Goal: Task Accomplishment & Management: Complete application form

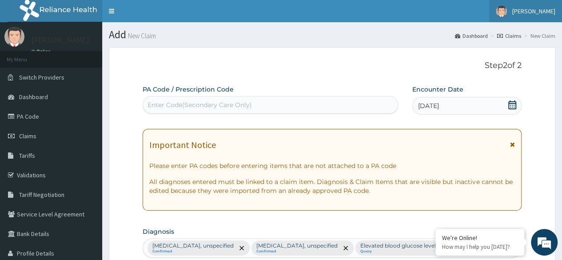
click at [535, 13] on span "[PERSON_NAME]" at bounding box center [533, 11] width 43 height 8
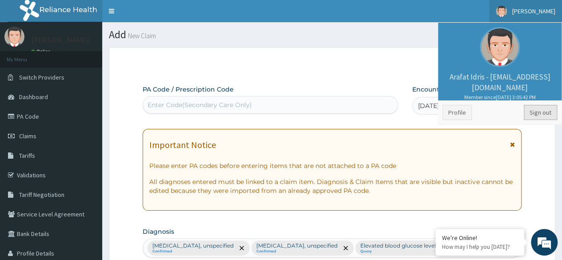
click at [550, 107] on link "Sign out" at bounding box center [540, 112] width 33 height 15
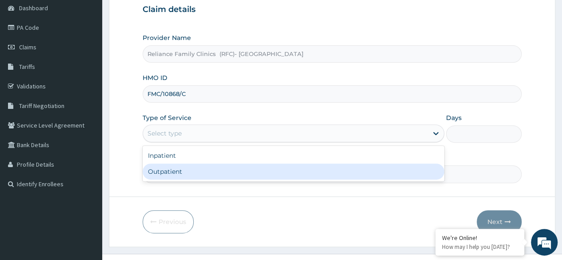
click at [236, 178] on div "Outpatient" at bounding box center [294, 172] width 302 height 16
type input "1"
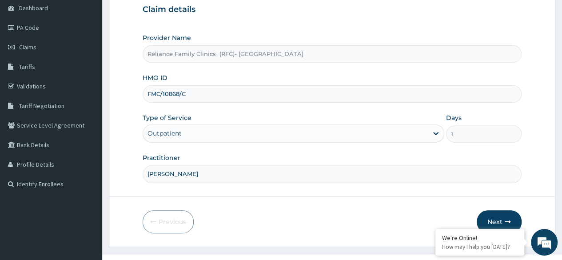
click at [160, 97] on input "FMC/10868/C" at bounding box center [332, 93] width 379 height 17
type input "FMC/10868/C"
click at [503, 221] on button "Next" at bounding box center [499, 221] width 45 height 23
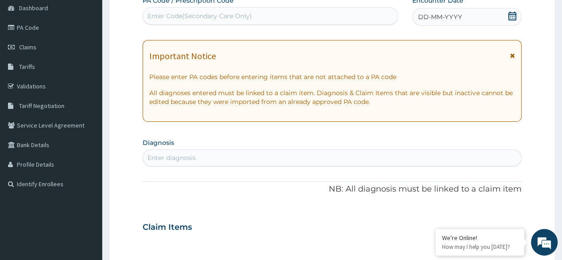
click at [516, 20] on span at bounding box center [512, 17] width 9 height 11
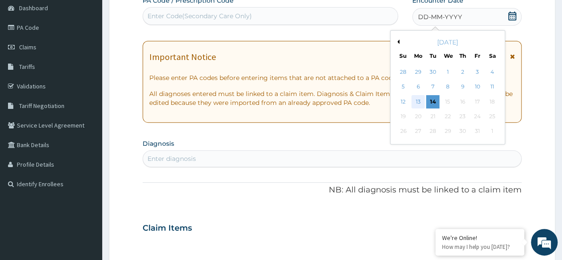
click at [416, 100] on div "13" at bounding box center [418, 101] width 13 height 13
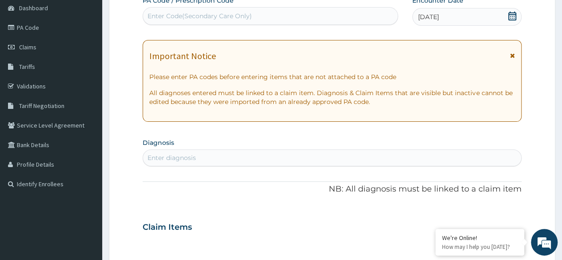
scroll to position [178, 0]
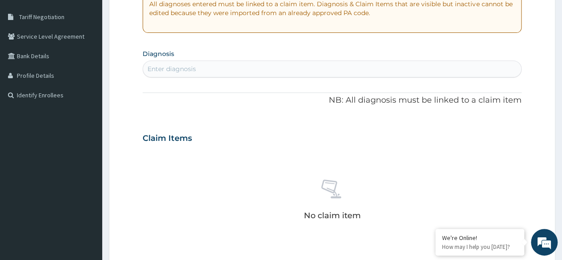
click at [196, 66] on div "Enter diagnosis" at bounding box center [332, 69] width 378 height 14
type input "miscarriage"
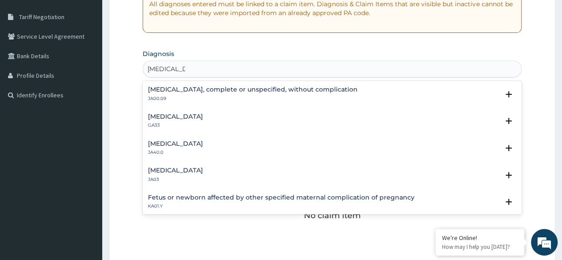
click at [188, 144] on h4 "Threatened abortion" at bounding box center [175, 143] width 55 height 7
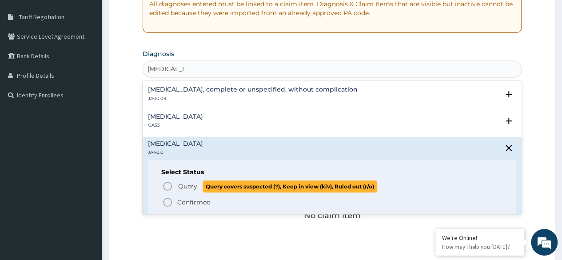
click at [187, 187] on span "Query" at bounding box center [187, 186] width 19 height 9
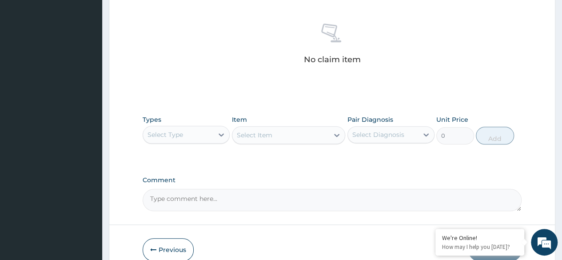
scroll to position [379, 0]
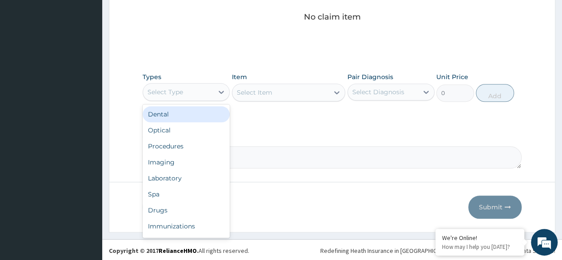
click at [192, 95] on div "Select Type" at bounding box center [178, 92] width 70 height 14
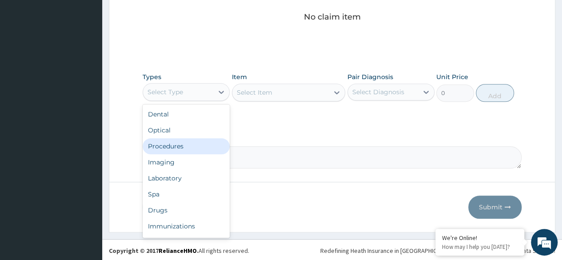
click at [185, 149] on div "Procedures" at bounding box center [186, 146] width 87 height 16
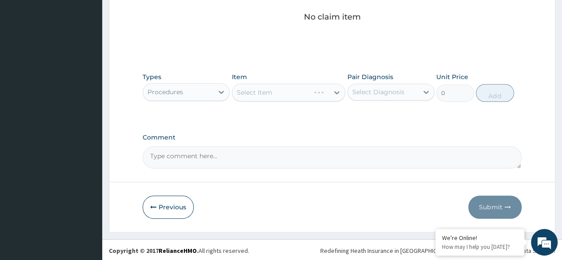
click at [400, 99] on div "Select Diagnosis" at bounding box center [391, 92] width 87 height 17
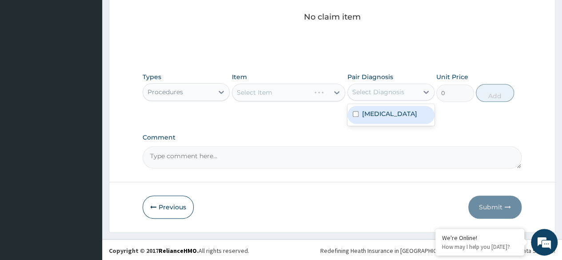
click at [396, 109] on label "Threatened abortion" at bounding box center [389, 113] width 55 height 9
checkbox input "true"
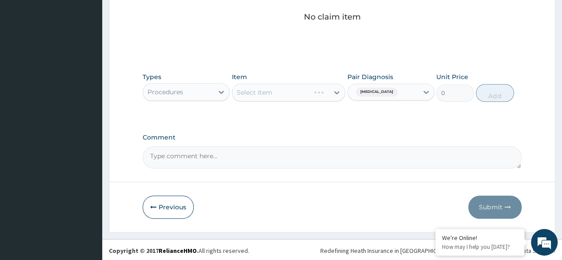
click at [346, 118] on div "Types Procedures Item Select Item Pair Diagnosis Threatened abortion Unit Price…" at bounding box center [332, 94] width 379 height 52
click at [289, 88] on div "Select Item" at bounding box center [289, 93] width 114 height 18
click at [284, 99] on div "Select Item" at bounding box center [289, 93] width 114 height 18
click at [284, 98] on div "Select Item" at bounding box center [289, 93] width 114 height 18
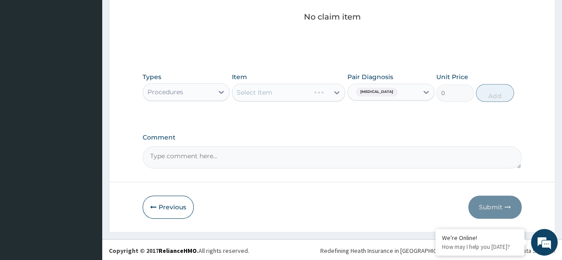
click at [288, 95] on div "Select Item" at bounding box center [289, 93] width 114 height 18
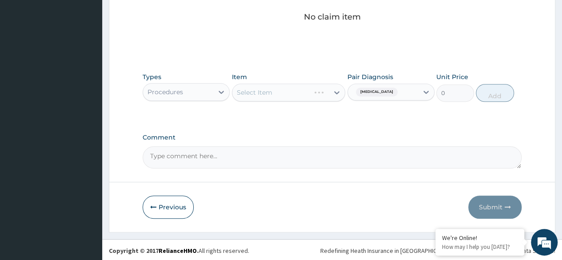
click at [288, 95] on div "Select Item" at bounding box center [289, 93] width 114 height 18
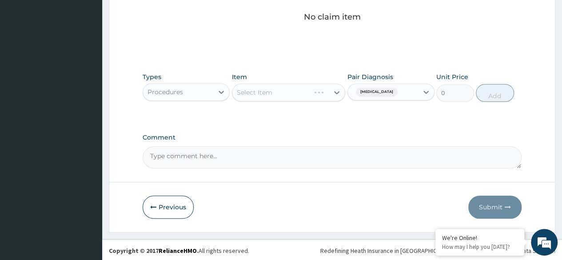
click at [288, 95] on div "Select Item" at bounding box center [289, 93] width 114 height 18
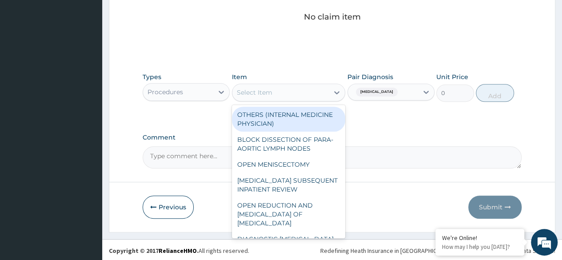
click at [288, 95] on div "Select Item" at bounding box center [280, 92] width 97 height 14
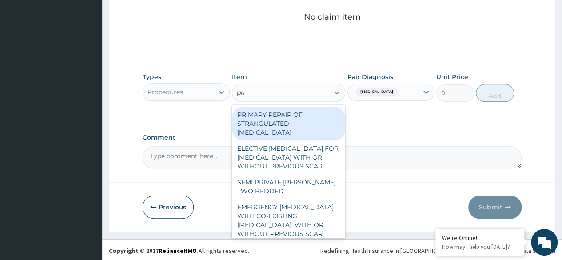
type input "prac"
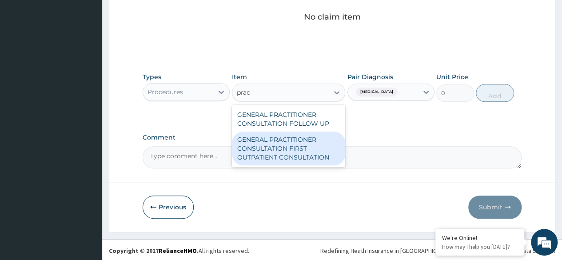
click at [292, 137] on div "GENERAL PRACTITIONER CONSULTATION FIRST OUTPATIENT CONSULTATION" at bounding box center [289, 149] width 114 height 34
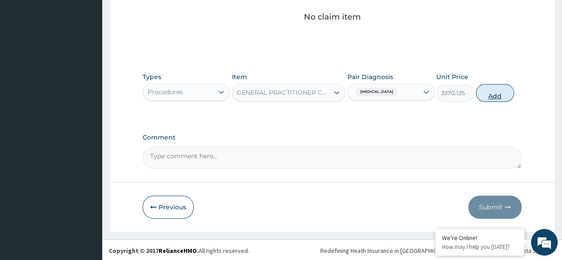
click at [503, 90] on button "Add" at bounding box center [495, 93] width 38 height 18
type input "0"
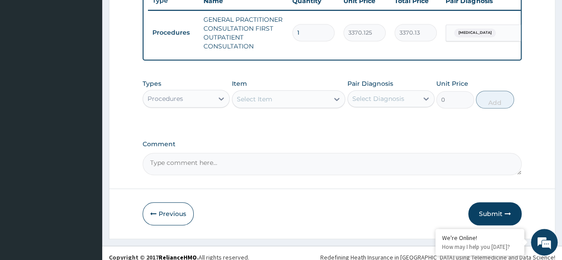
scroll to position [357, 0]
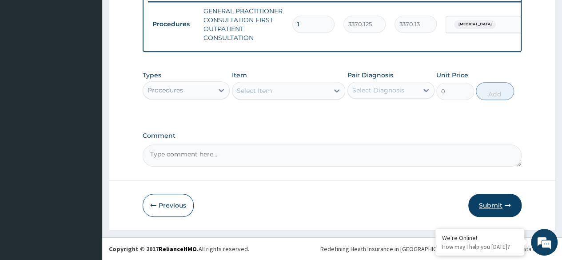
click at [501, 209] on button "Submit" at bounding box center [494, 205] width 53 height 23
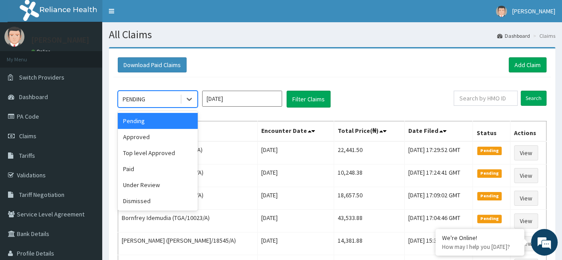
click at [156, 100] on div "PENDING" at bounding box center [149, 99] width 62 height 14
click at [153, 136] on div "Approved" at bounding box center [158, 137] width 80 height 16
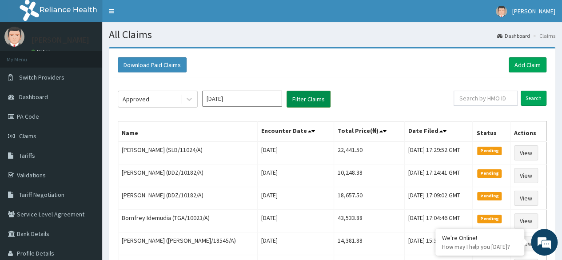
click at [308, 100] on button "Filter Claims" at bounding box center [309, 99] width 44 height 17
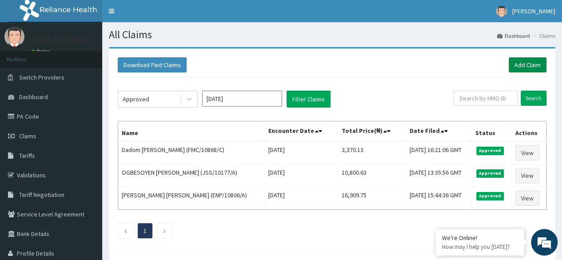
click at [514, 61] on link "Add Claim" at bounding box center [528, 64] width 38 height 15
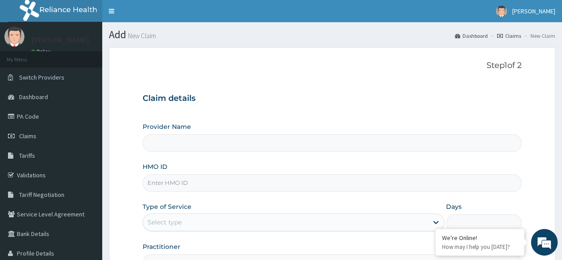
type input "Reliance Family Clinics (RFC)- [GEOGRAPHIC_DATA]"
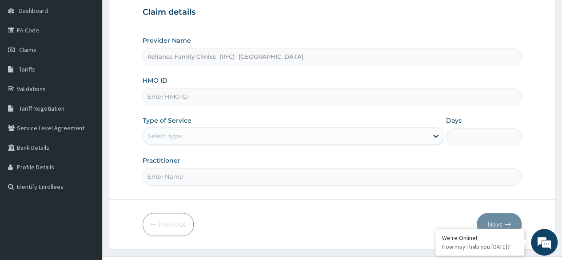
scroll to position [89, 0]
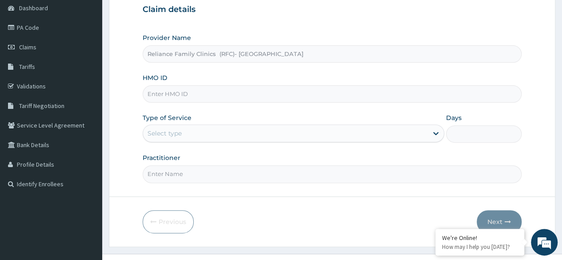
click at [224, 94] on input "HMO ID" at bounding box center [332, 93] width 379 height 17
paste input "DDZ/10182/B"
type input "DDZ/10182/B"
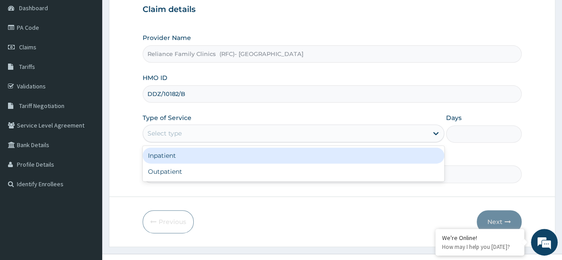
click at [242, 133] on div "Select type" at bounding box center [285, 133] width 285 height 14
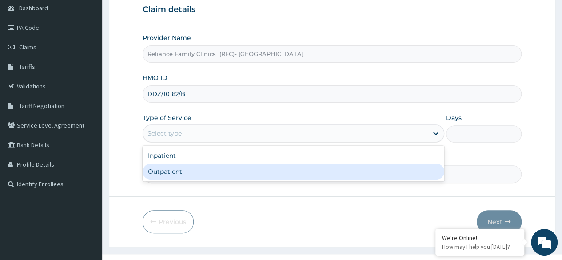
click at [245, 180] on div "Inpatient Outpatient" at bounding box center [294, 164] width 302 height 36
click at [244, 166] on div "Outpatient" at bounding box center [294, 172] width 302 height 16
type input "1"
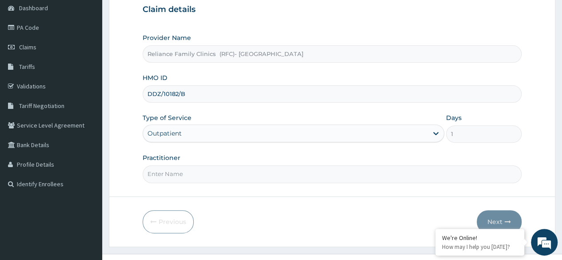
click at [244, 166] on input "Practitioner" at bounding box center [332, 173] width 379 height 17
type input "[PERSON_NAME]"
click at [496, 212] on button "Next" at bounding box center [499, 221] width 45 height 23
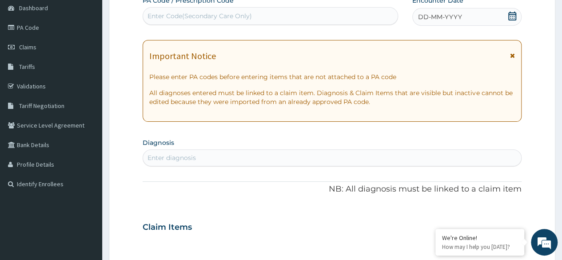
click at [516, 17] on icon at bounding box center [512, 16] width 9 height 9
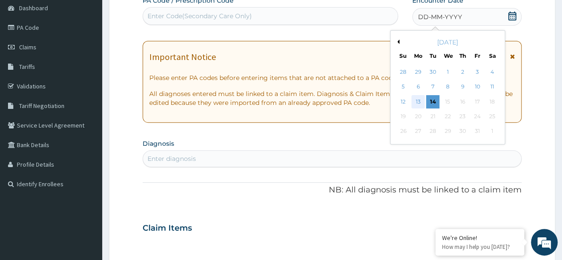
click at [420, 102] on div "13" at bounding box center [418, 101] width 13 height 13
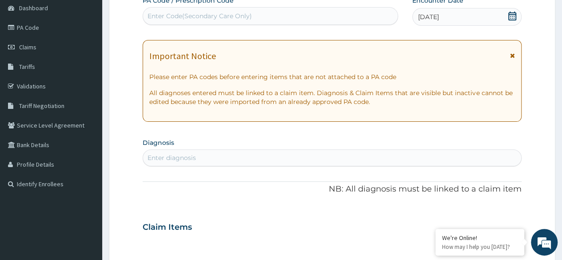
click at [303, 152] on div "Enter diagnosis" at bounding box center [332, 158] width 378 height 14
type input "iliac pain"
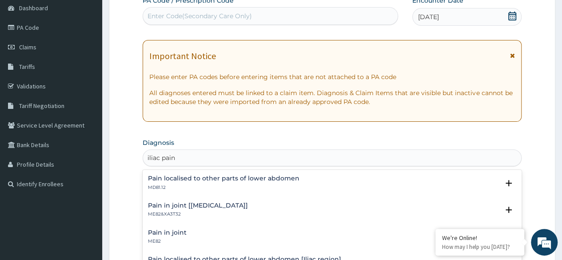
click at [292, 175] on h4 "Pain localised to other parts of lower abdomen" at bounding box center [224, 178] width 152 height 7
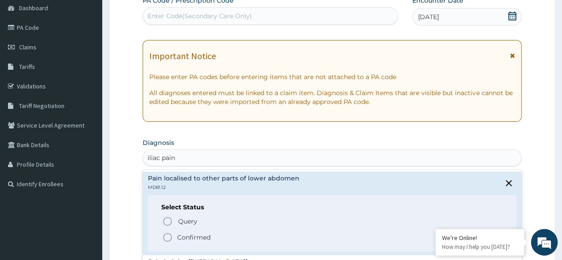
click at [204, 236] on p "Confirmed" at bounding box center [193, 237] width 33 height 9
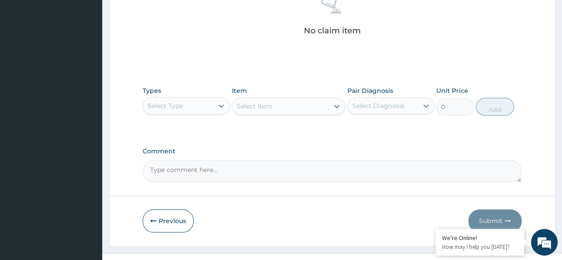
scroll to position [379, 0]
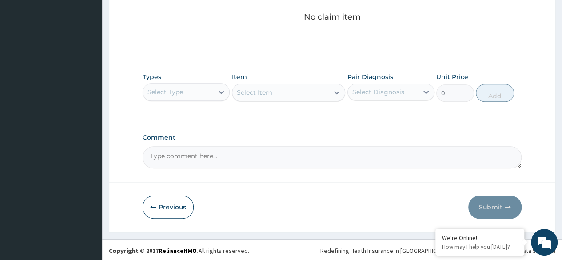
click at [209, 97] on div "Select Type" at bounding box center [178, 92] width 70 height 14
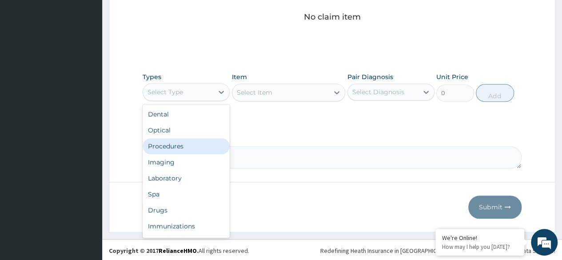
click at [199, 145] on div "Procedures" at bounding box center [186, 146] width 87 height 16
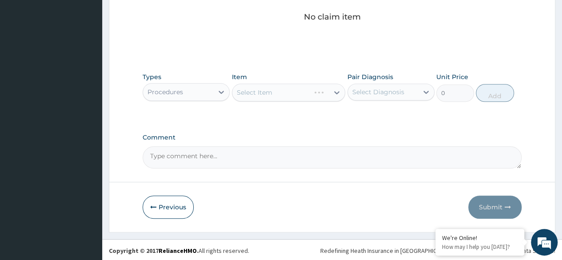
click at [388, 95] on div "Select Diagnosis" at bounding box center [378, 92] width 52 height 9
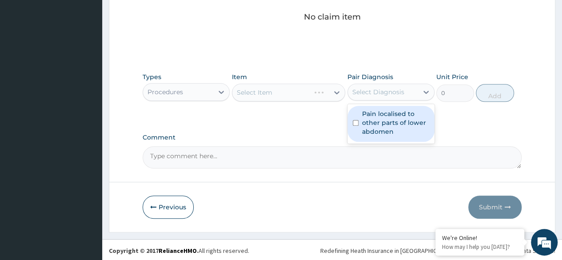
click at [393, 114] on label "Pain localised to other parts of lower abdomen" at bounding box center [395, 122] width 67 height 27
checkbox input "true"
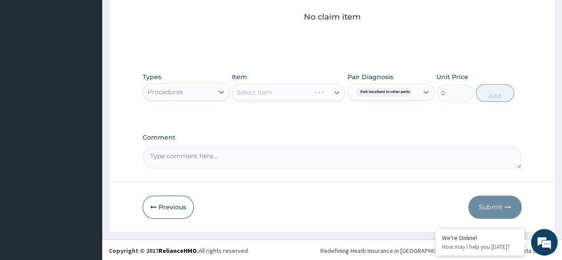
click at [308, 92] on div "Select Item" at bounding box center [289, 93] width 114 height 18
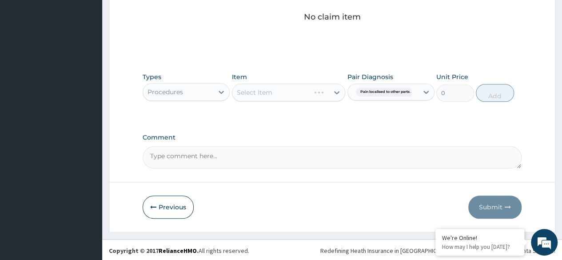
click at [273, 99] on div "Select Item" at bounding box center [289, 93] width 114 height 18
click at [285, 99] on div "Select Item" at bounding box center [289, 93] width 114 height 18
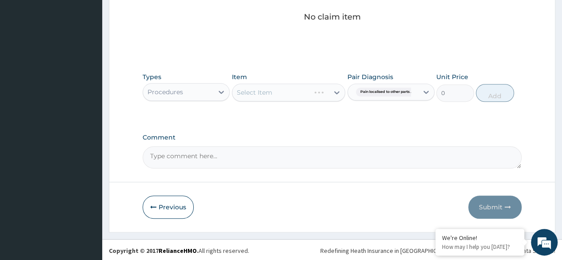
click at [285, 99] on div "Select Item" at bounding box center [289, 93] width 114 height 18
click at [288, 96] on div "Select Item" at bounding box center [289, 93] width 114 height 18
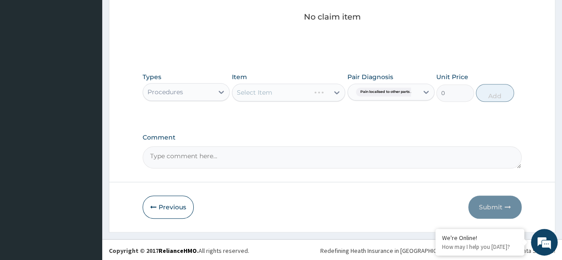
click at [288, 96] on div "Select Item" at bounding box center [289, 93] width 114 height 18
click at [288, 96] on div "Select Item" at bounding box center [280, 92] width 97 height 14
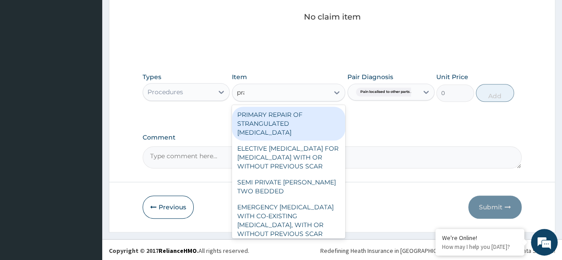
type input "prac"
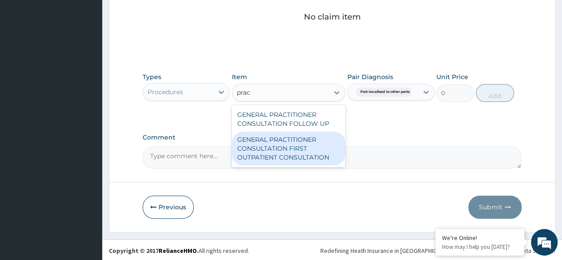
click at [304, 145] on div "GENERAL PRACTITIONER CONSULTATION FIRST OUTPATIENT CONSULTATION" at bounding box center [289, 149] width 114 height 34
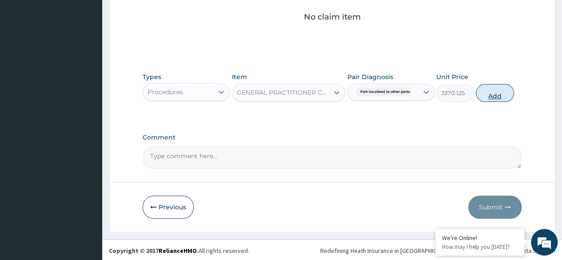
click at [500, 90] on button "Add" at bounding box center [495, 93] width 38 height 18
type input "0"
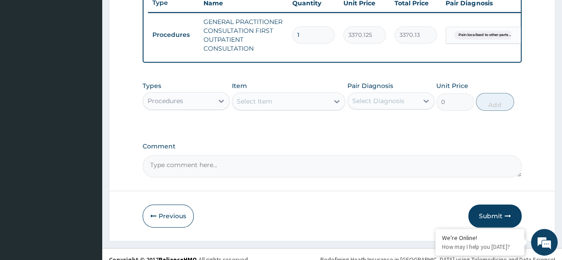
scroll to position [357, 0]
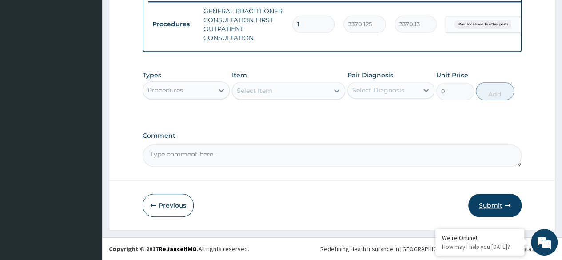
click at [491, 209] on button "Submit" at bounding box center [494, 205] width 53 height 23
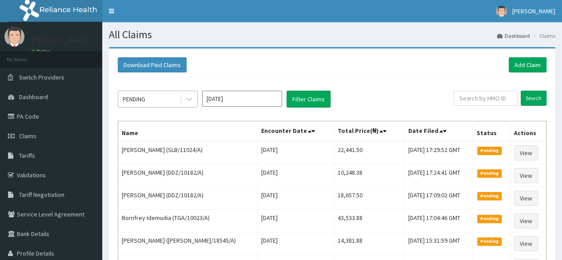
click at [160, 98] on div "PENDING" at bounding box center [149, 99] width 62 height 14
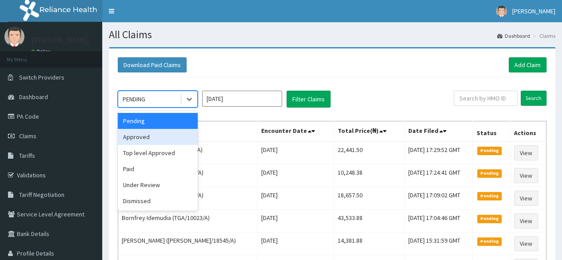
drag, startPoint x: 158, startPoint y: 139, endPoint x: 176, endPoint y: 132, distance: 19.4
click at [157, 139] on div "Approved" at bounding box center [158, 137] width 80 height 16
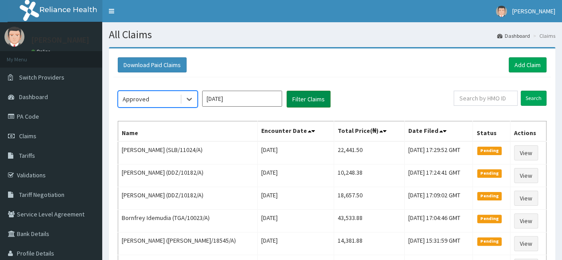
click at [307, 97] on button "Filter Claims" at bounding box center [309, 99] width 44 height 17
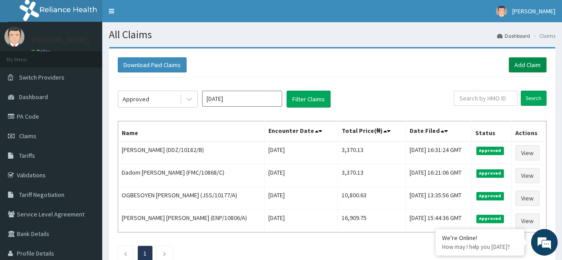
click at [528, 63] on link "Add Claim" at bounding box center [528, 64] width 38 height 15
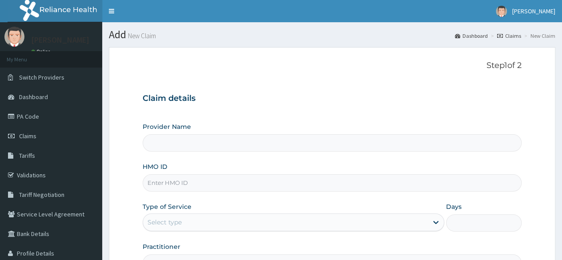
click at [204, 184] on input "HMO ID" at bounding box center [332, 182] width 379 height 17
paste input "XMG/10361/A"
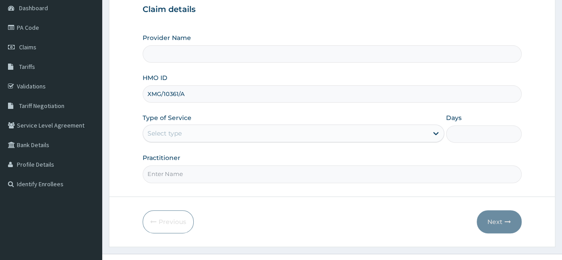
type input "XMG/10361/A"
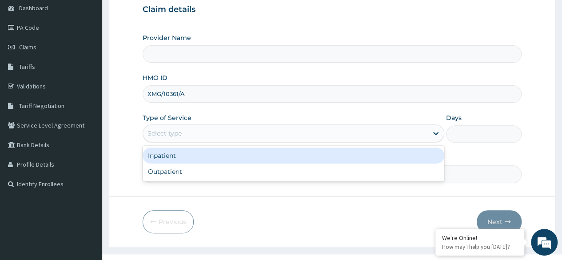
click at [204, 131] on div "Select type" at bounding box center [285, 133] width 285 height 14
type input "Reliance Family Clinics (RFC)- [GEOGRAPHIC_DATA]"
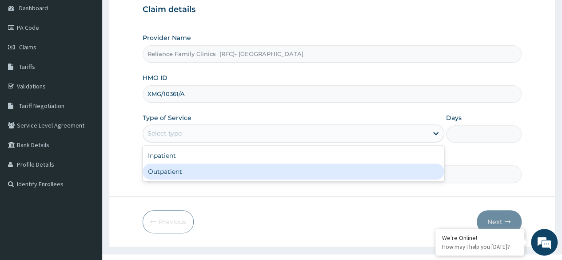
click at [209, 176] on div "Outpatient" at bounding box center [294, 172] width 302 height 16
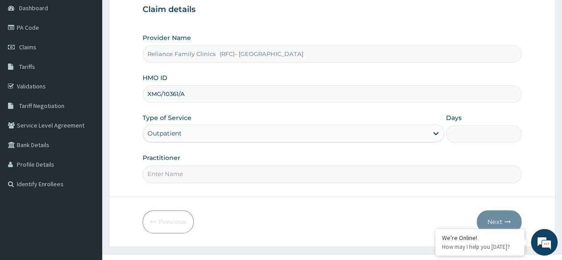
type input "1"
click at [209, 176] on input "Practitioner" at bounding box center [332, 173] width 379 height 17
type input "[PERSON_NAME]"
click at [508, 219] on icon "button" at bounding box center [508, 222] width 6 height 6
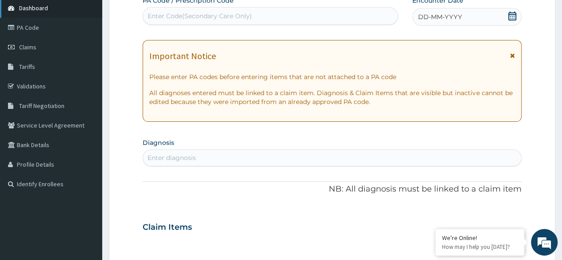
scroll to position [0, 0]
click at [512, 20] on icon at bounding box center [512, 16] width 8 height 9
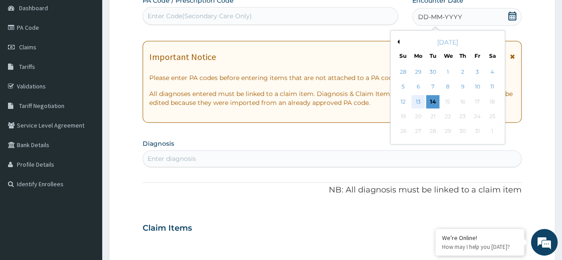
click at [418, 106] on div "13" at bounding box center [418, 101] width 13 height 13
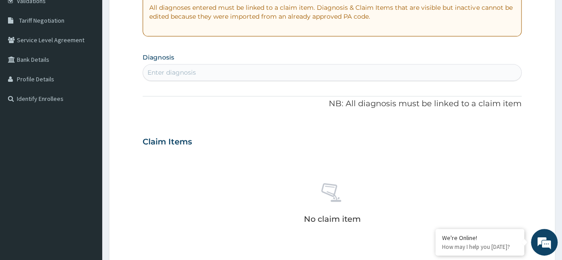
scroll to position [178, 0]
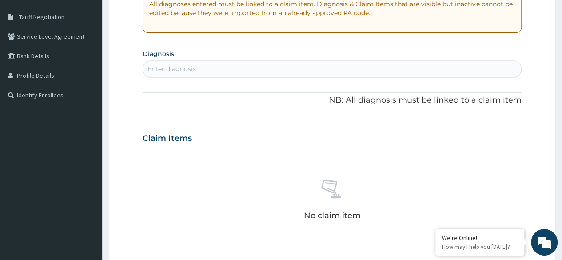
click at [272, 67] on div "Enter diagnosis" at bounding box center [332, 69] width 378 height 14
type input "[MEDICAL_DATA]"
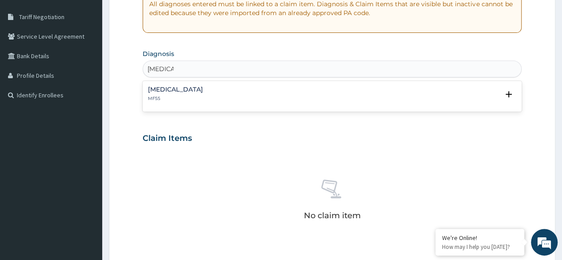
click at [288, 100] on div "[MEDICAL_DATA] MF55" at bounding box center [332, 94] width 368 height 16
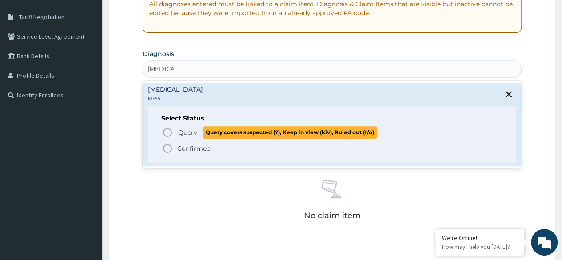
click at [188, 133] on span "Query" at bounding box center [187, 132] width 19 height 9
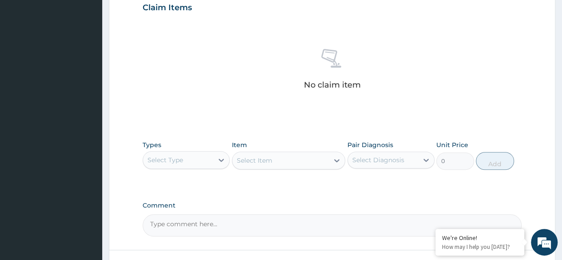
scroll to position [356, 0]
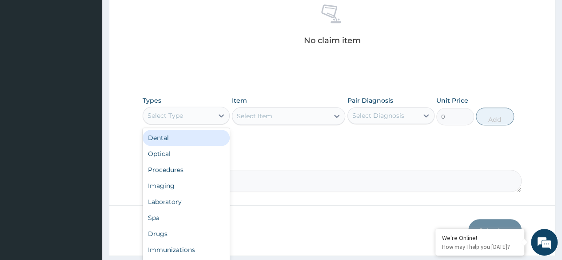
click at [207, 119] on div "Select Type" at bounding box center [178, 115] width 70 height 14
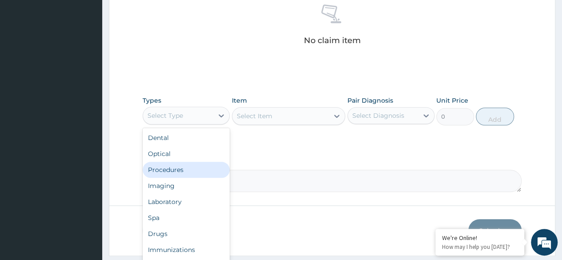
click at [204, 162] on div "Procedures" at bounding box center [186, 170] width 87 height 16
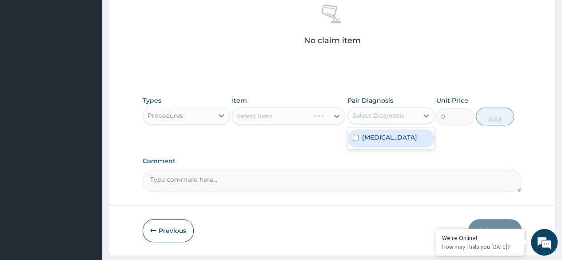
click at [400, 117] on div "Select Diagnosis" at bounding box center [378, 115] width 52 height 9
click at [390, 140] on div "[MEDICAL_DATA]" at bounding box center [391, 138] width 87 height 18
checkbox input "true"
click at [263, 140] on div "Types Procedures Item Select Item Pair Diagnosis option [MEDICAL_DATA], selecte…" at bounding box center [332, 118] width 379 height 52
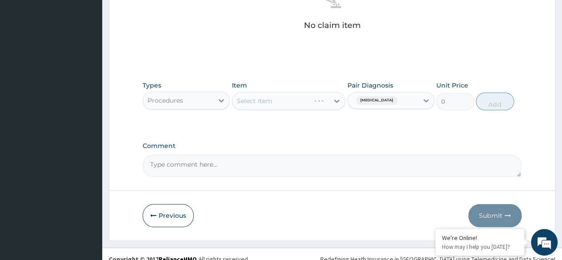
scroll to position [379, 0]
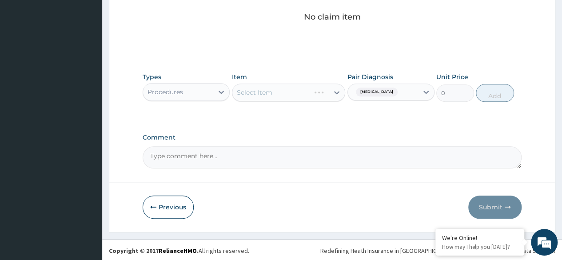
click at [305, 86] on div "Select Item" at bounding box center [289, 93] width 114 height 18
click at [306, 91] on div "Select Item" at bounding box center [289, 93] width 114 height 18
click at [285, 102] on div "Types Procedures Item Select Item Pair Diagnosis [MEDICAL_DATA] Unit Price 0 Add" at bounding box center [332, 87] width 379 height 38
click at [290, 93] on div "Select Item" at bounding box center [280, 92] width 97 height 14
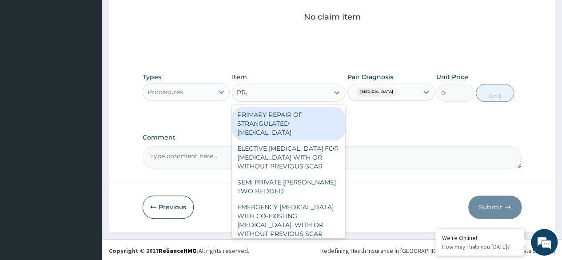
type input "PRAC"
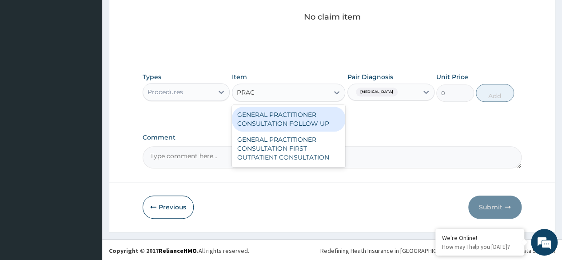
click at [300, 120] on div "GENERAL PRACTITIONER CONSULTATION FOLLOW UP" at bounding box center [289, 119] width 114 height 25
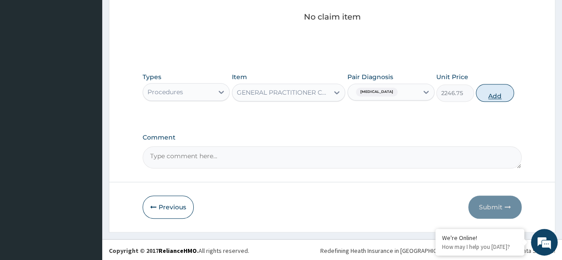
click at [490, 96] on button "Add" at bounding box center [495, 93] width 38 height 18
type input "0"
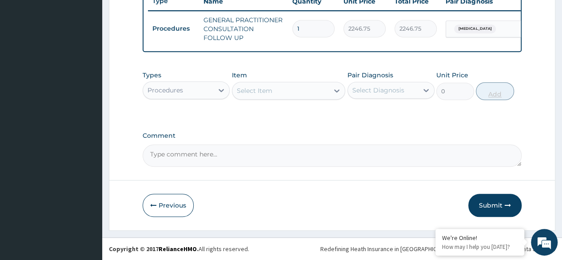
scroll to position [348, 0]
click at [505, 204] on icon "button" at bounding box center [508, 205] width 6 height 6
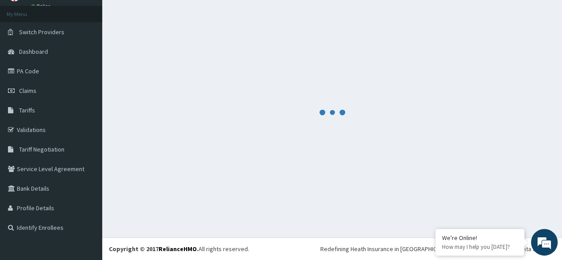
scroll to position [45, 0]
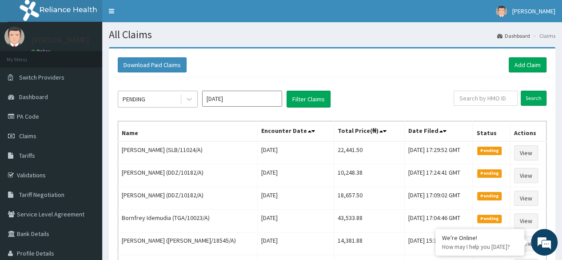
click at [170, 99] on div "PENDING" at bounding box center [149, 99] width 62 height 14
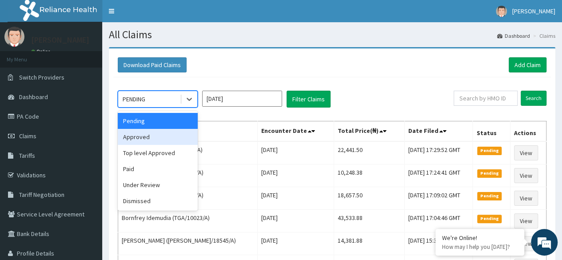
click at [172, 130] on div "Approved" at bounding box center [158, 137] width 80 height 16
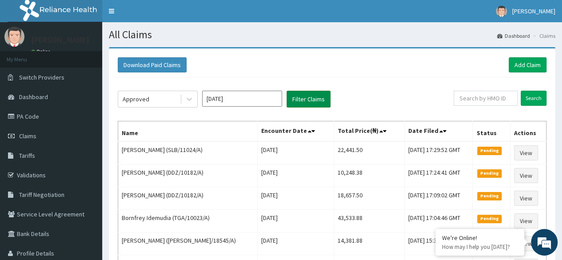
click at [304, 100] on button "Filter Claims" at bounding box center [309, 99] width 44 height 17
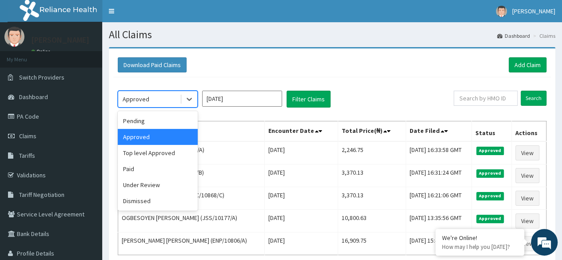
click at [153, 93] on div "Approved" at bounding box center [149, 99] width 62 height 14
click at [158, 124] on div "Pending" at bounding box center [158, 121] width 80 height 16
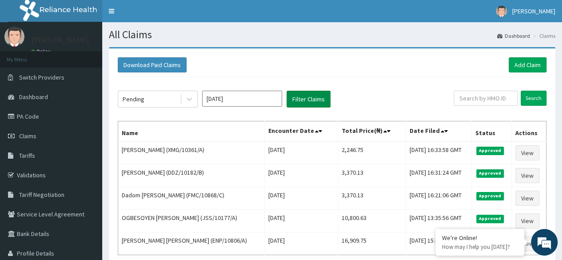
click at [297, 102] on button "Filter Claims" at bounding box center [309, 99] width 44 height 17
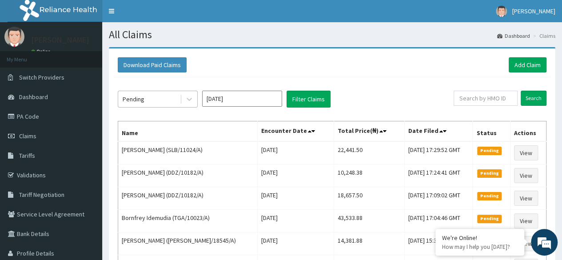
click at [161, 102] on div "Pending" at bounding box center [149, 99] width 62 height 14
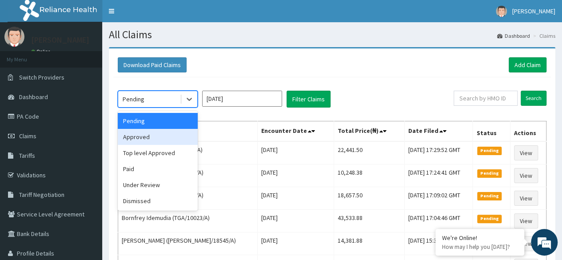
click at [164, 135] on div "Approved" at bounding box center [158, 137] width 80 height 16
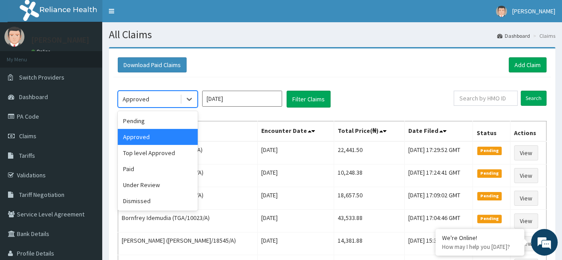
click at [155, 96] on div "Approved" at bounding box center [149, 99] width 62 height 14
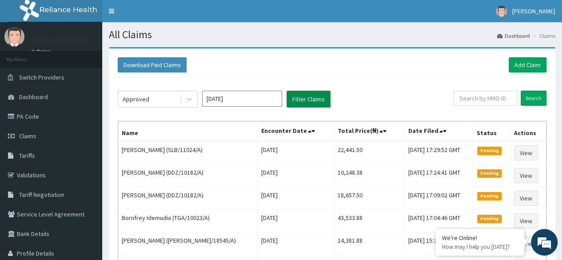
click at [298, 104] on button "Filter Claims" at bounding box center [309, 99] width 44 height 17
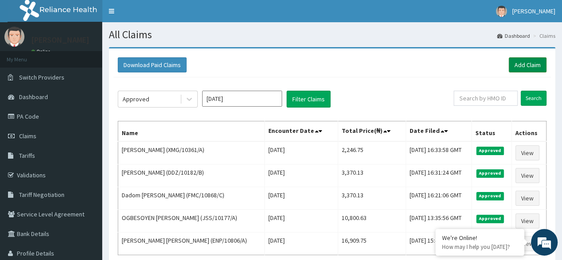
click at [520, 68] on link "Add Claim" at bounding box center [528, 64] width 38 height 15
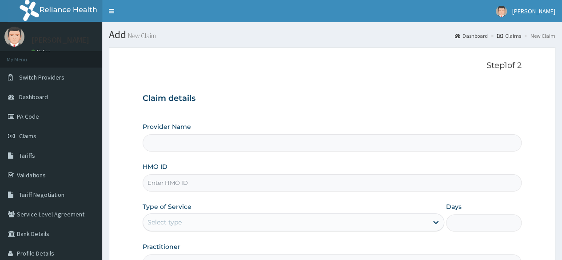
type input "Reliance Family Clinics (RFC)- [GEOGRAPHIC_DATA]"
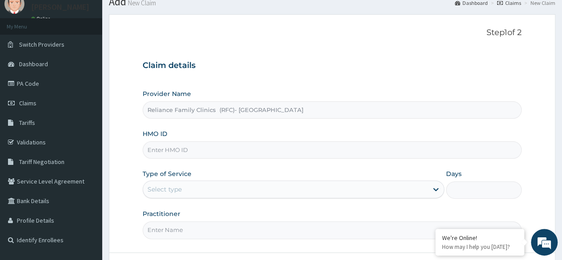
scroll to position [89, 0]
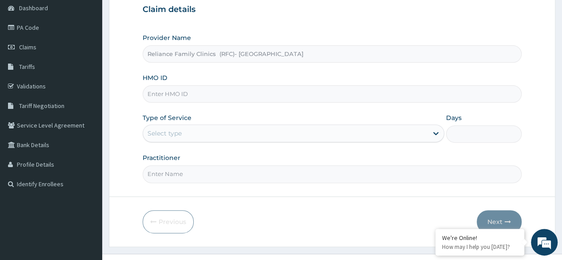
click at [224, 93] on input "HMO ID" at bounding box center [332, 93] width 379 height 17
paste input "BHT/10671/A"
type input "BHT/10671/A"
click at [237, 134] on div "Select type" at bounding box center [285, 133] width 285 height 14
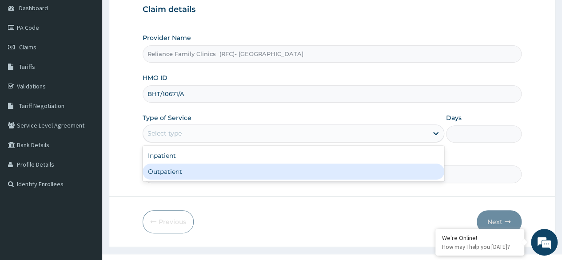
click at [250, 168] on div "Outpatient" at bounding box center [294, 172] width 302 height 16
type input "1"
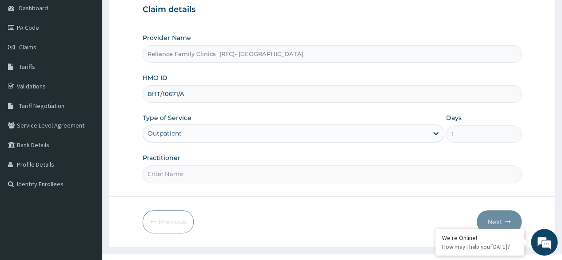
scroll to position [0, 0]
click at [250, 168] on input "Practitioner" at bounding box center [332, 173] width 379 height 17
type input "[PERSON_NAME]"
click at [488, 216] on button "Next" at bounding box center [499, 221] width 45 height 23
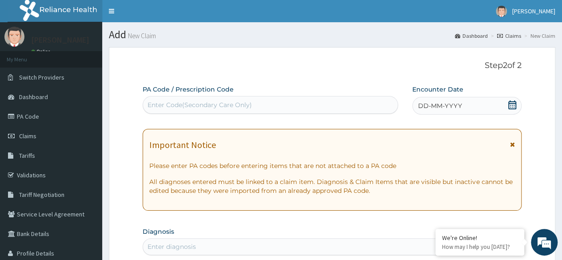
click at [511, 106] on icon at bounding box center [512, 104] width 9 height 9
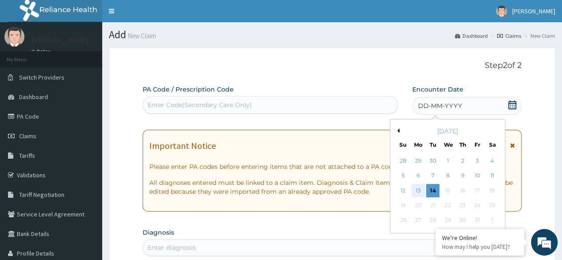
click at [420, 189] on div "13" at bounding box center [418, 190] width 13 height 13
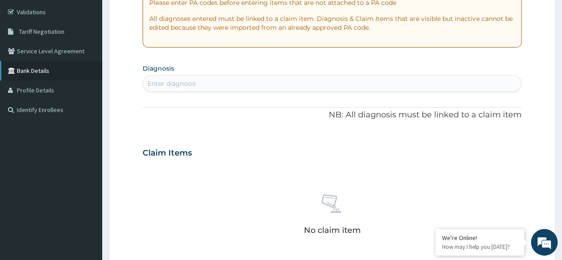
scroll to position [178, 0]
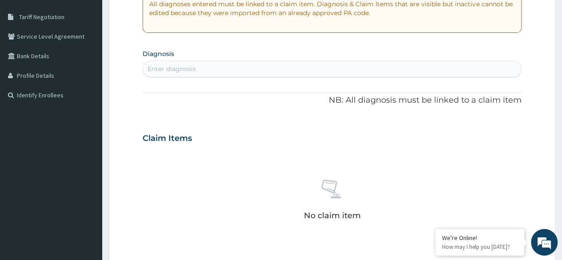
click at [184, 68] on div "Enter diagnosis" at bounding box center [172, 68] width 48 height 9
type input "i"
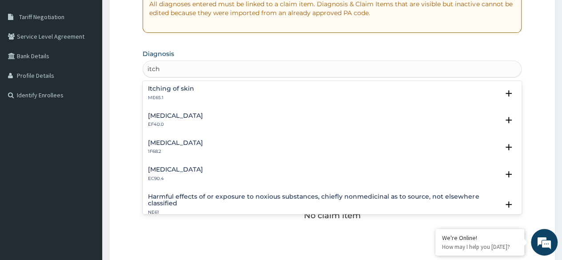
scroll to position [0, 0]
type input "i"
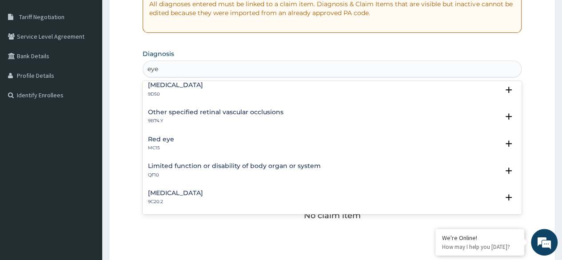
scroll to position [178, 0]
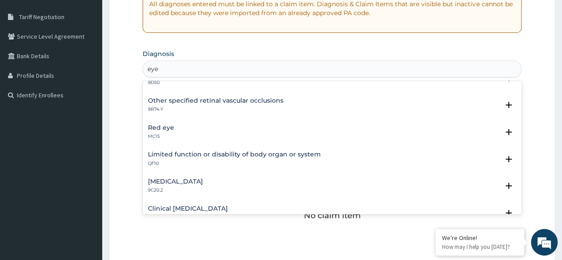
click at [232, 136] on div "[MEDICAL_DATA] MC15" at bounding box center [332, 132] width 368 height 16
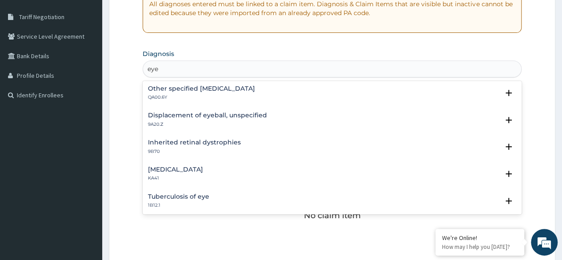
scroll to position [1282, 0]
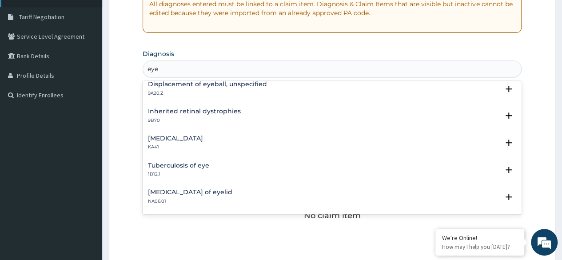
type input "eye"
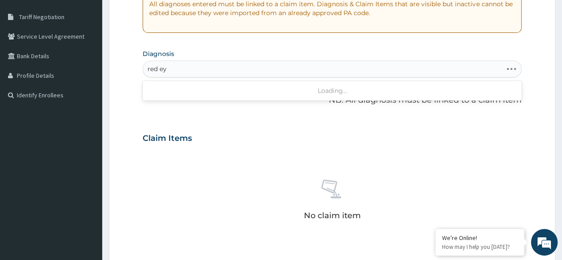
type input "red eye"
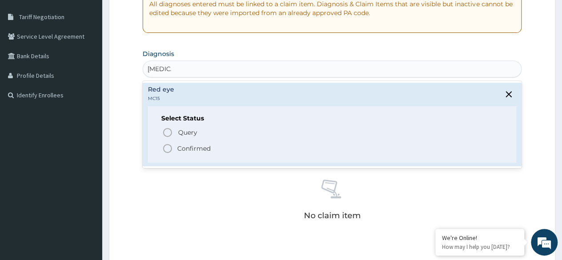
click at [194, 97] on div "Red eye MC15" at bounding box center [332, 94] width 368 height 16
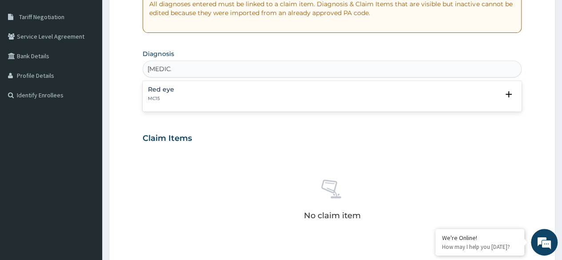
click at [194, 97] on div "Red eye MC15" at bounding box center [332, 94] width 368 height 16
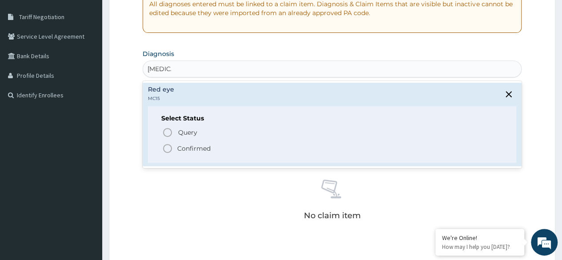
click at [193, 143] on span "Confirmed" at bounding box center [332, 148] width 341 height 11
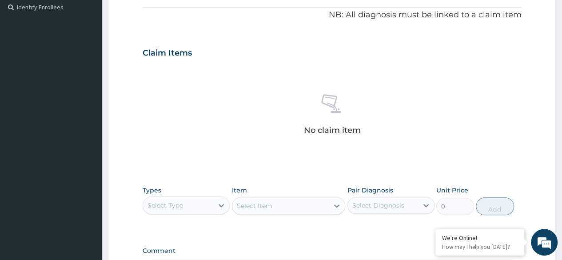
scroll to position [356, 0]
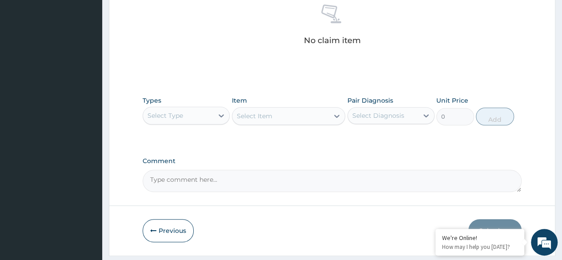
click at [208, 123] on div "Select Type" at bounding box center [186, 116] width 87 height 18
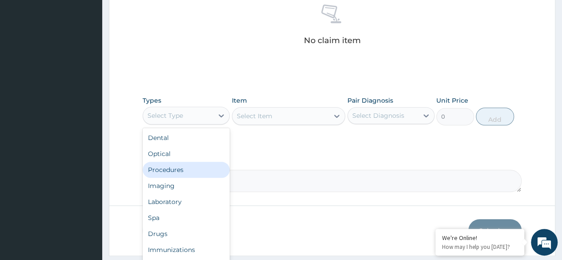
click at [198, 167] on div "Procedures" at bounding box center [186, 170] width 87 height 16
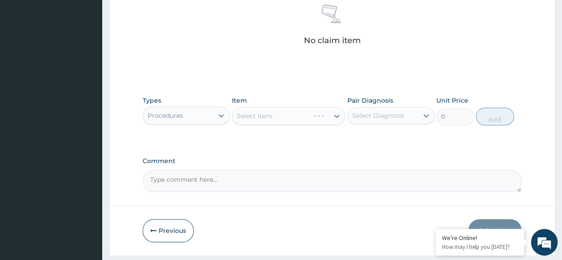
click at [412, 120] on div "Select Diagnosis" at bounding box center [383, 115] width 70 height 14
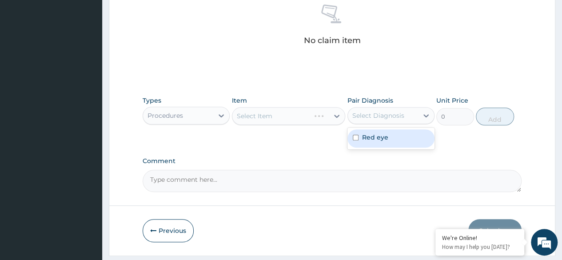
click at [411, 136] on div "Red eye" at bounding box center [391, 138] width 87 height 18
checkbox input "true"
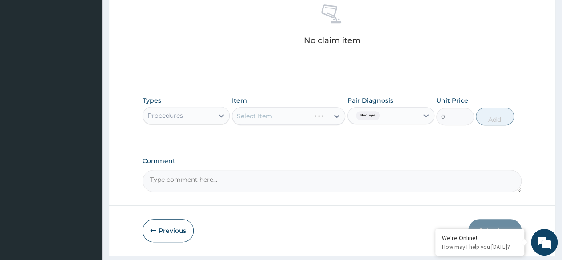
click at [299, 119] on div "Select Item" at bounding box center [289, 116] width 114 height 18
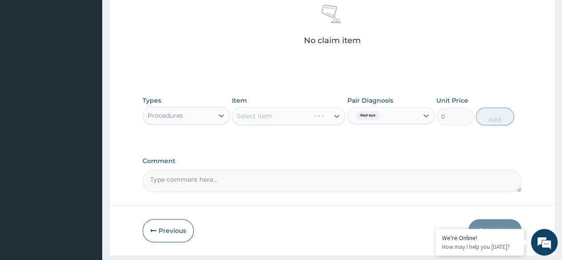
click at [299, 119] on div "Select Item" at bounding box center [289, 116] width 114 height 18
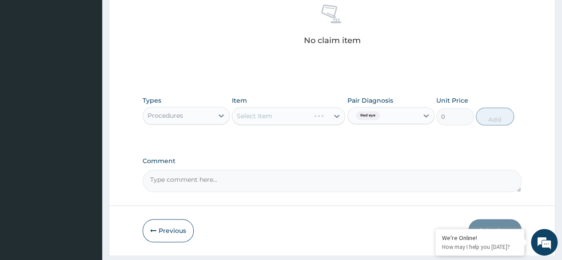
click at [299, 119] on div "Select Item" at bounding box center [289, 116] width 114 height 18
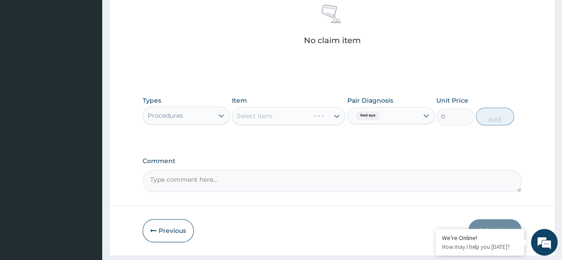
click at [299, 119] on div "Select Item" at bounding box center [289, 116] width 114 height 18
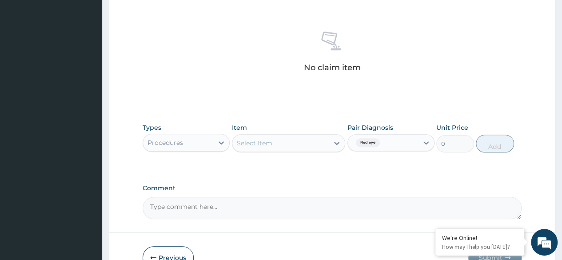
scroll to position [379, 0]
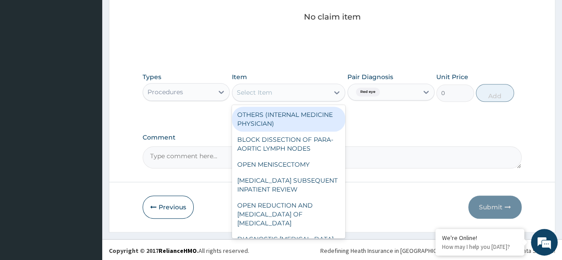
click at [276, 88] on div "Select Item" at bounding box center [280, 92] width 97 height 14
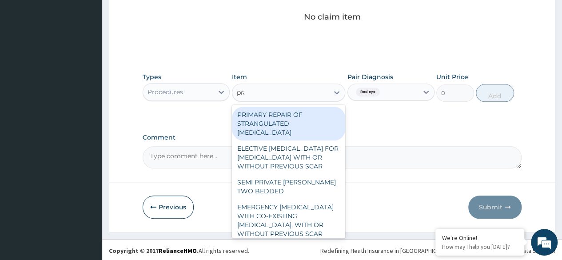
type input "prac"
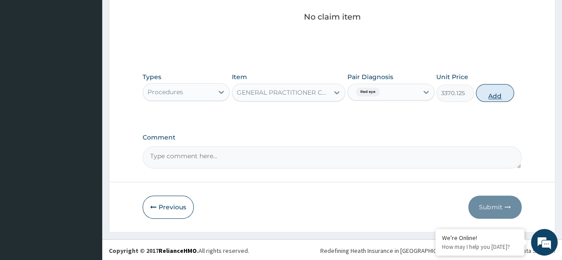
click at [502, 96] on button "Add" at bounding box center [495, 93] width 38 height 18
type input "0"
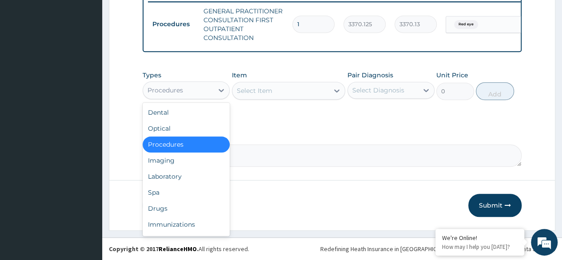
click at [193, 95] on div "Procedures" at bounding box center [178, 90] width 70 height 14
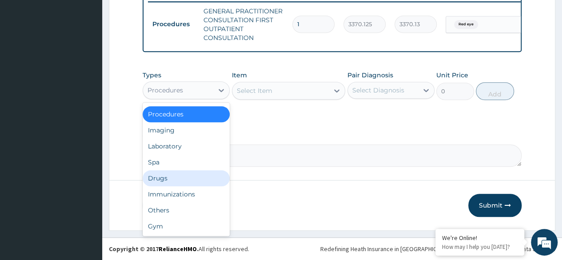
click at [186, 175] on div "Drugs" at bounding box center [186, 178] width 87 height 16
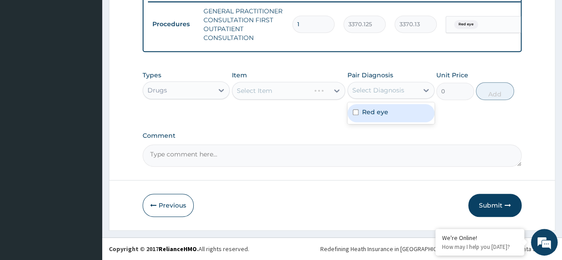
click at [397, 86] on div "Select Diagnosis" at bounding box center [383, 90] width 70 height 14
click at [382, 116] on label "Red eye" at bounding box center [375, 112] width 26 height 9
checkbox input "true"
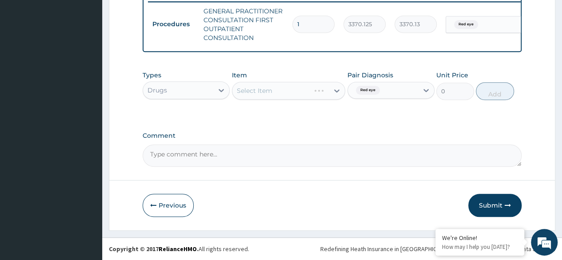
click at [306, 133] on label "Comment" at bounding box center [332, 136] width 379 height 8
click at [306, 144] on textarea "Comment" at bounding box center [332, 155] width 379 height 22
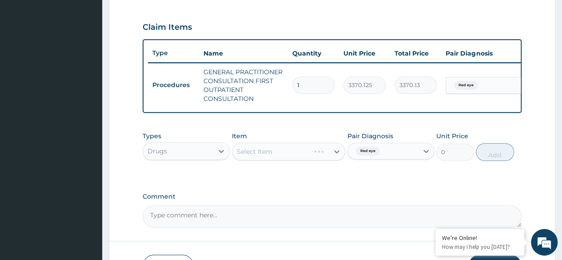
scroll to position [290, 0]
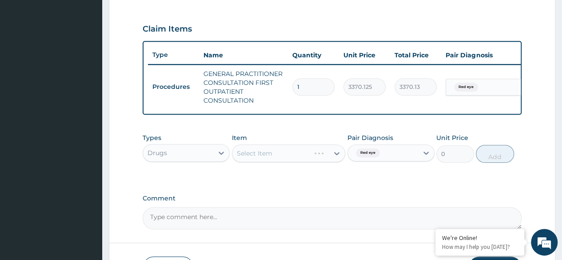
click at [297, 159] on div "Select Item" at bounding box center [289, 153] width 114 height 18
click at [304, 160] on div "Select Item" at bounding box center [289, 153] width 114 height 18
drag, startPoint x: 304, startPoint y: 160, endPoint x: 262, endPoint y: 172, distance: 43.3
click at [262, 167] on div "Types Drugs Item Select Item Pair Diagnosis Red eye Unit Price 0 Add" at bounding box center [332, 148] width 379 height 38
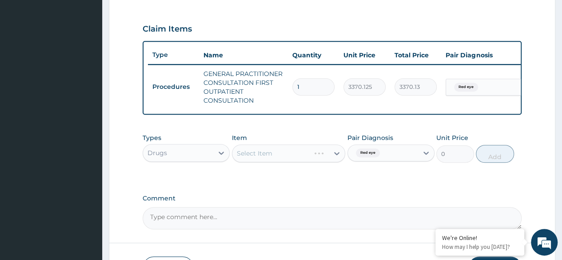
click at [296, 162] on div "Select Item" at bounding box center [289, 153] width 114 height 18
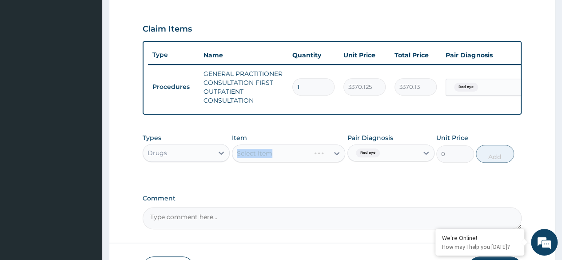
click at [296, 162] on div "Select Item" at bounding box center [289, 153] width 114 height 18
click at [273, 160] on div "Select Item" at bounding box center [289, 153] width 114 height 18
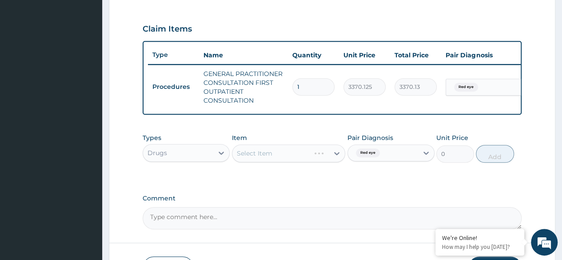
click at [273, 160] on div "Select Item" at bounding box center [289, 153] width 114 height 18
click at [295, 160] on div "Select Item" at bounding box center [289, 153] width 114 height 18
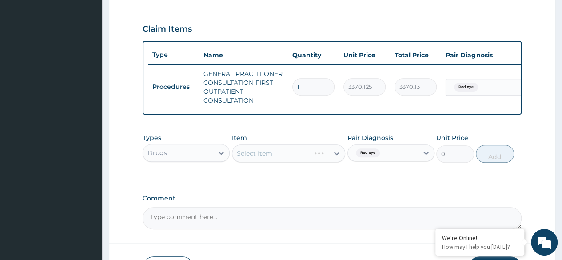
click at [295, 160] on div "Select Item" at bounding box center [289, 153] width 114 height 18
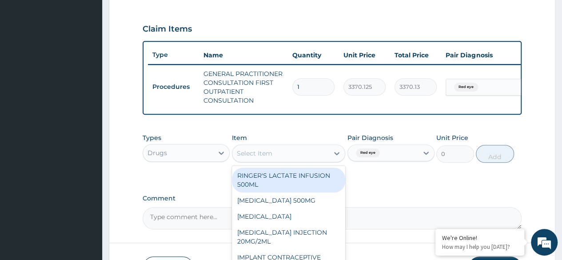
click at [295, 160] on div "Select Item" at bounding box center [280, 153] width 97 height 14
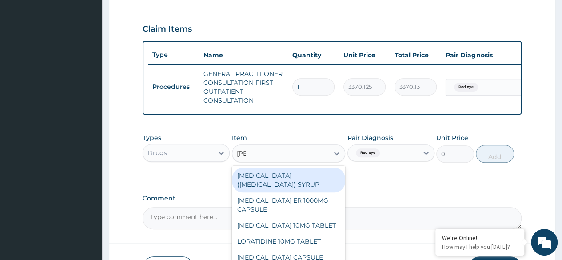
type input "lorat"
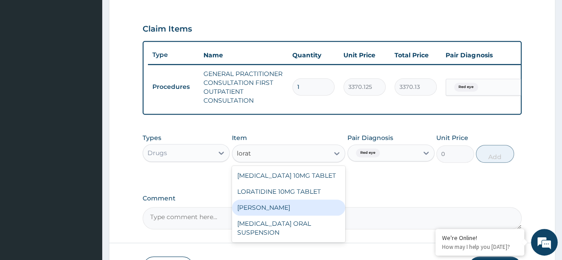
click at [302, 216] on div "LORATIDINE SYRUP" at bounding box center [289, 208] width 114 height 16
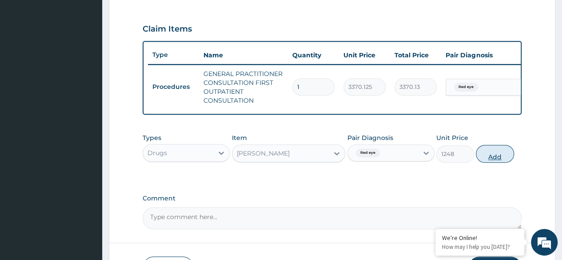
click at [494, 160] on button "Add" at bounding box center [495, 154] width 38 height 18
type input "0"
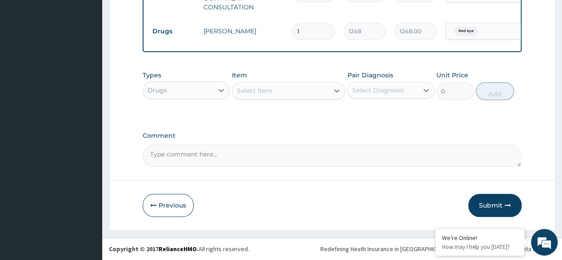
scroll to position [388, 0]
click at [492, 208] on button "Submit" at bounding box center [494, 205] width 53 height 23
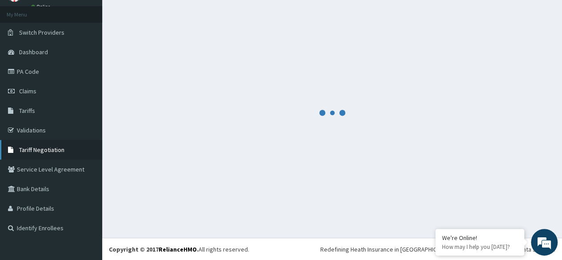
scroll to position [0, 0]
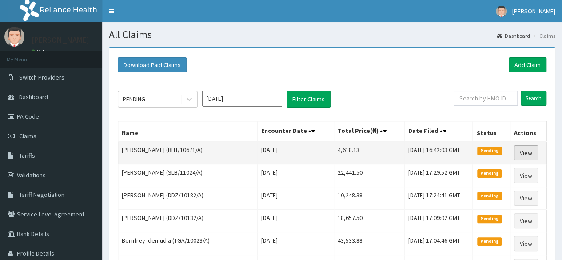
click at [521, 156] on link "View" at bounding box center [526, 152] width 24 height 15
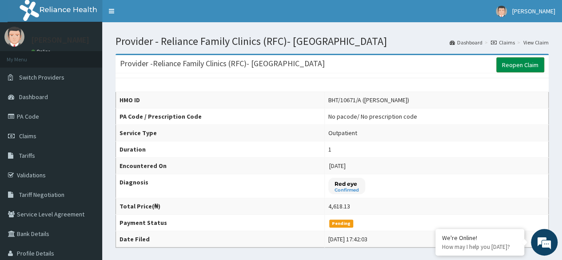
click at [513, 63] on link "Reopen Claim" at bounding box center [520, 64] width 48 height 15
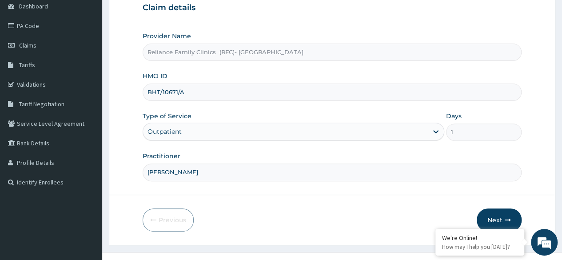
scroll to position [103, 0]
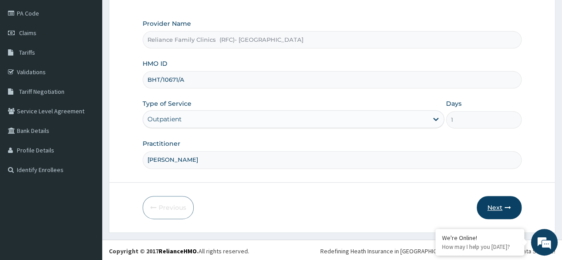
click at [496, 204] on button "Next" at bounding box center [499, 207] width 45 height 23
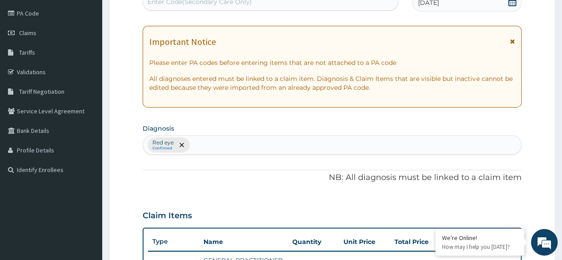
click at [238, 140] on div "[MEDICAL_DATA] Confirmed" at bounding box center [332, 145] width 378 height 19
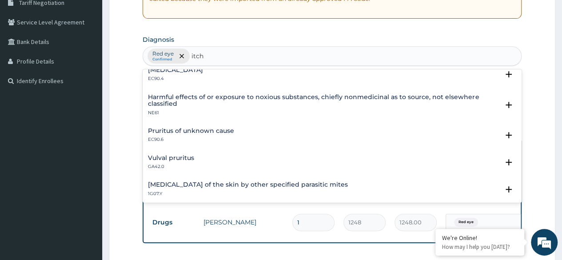
scroll to position [0, 0]
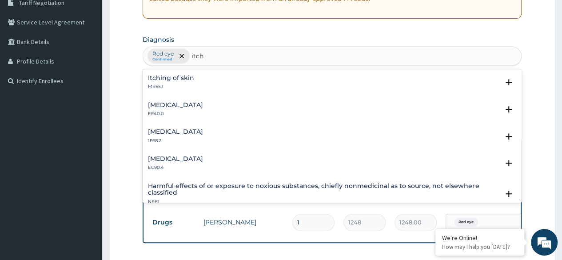
type input "itch"
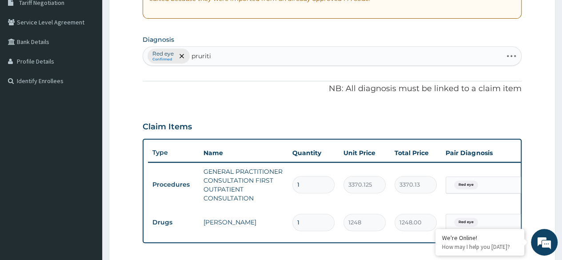
type input "pruritis"
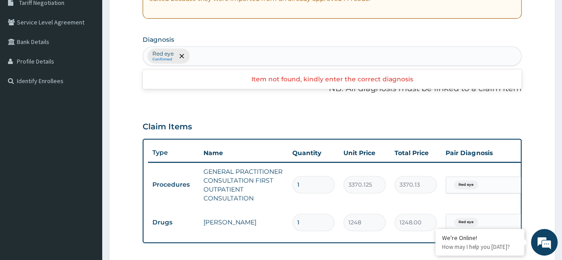
click at [229, 52] on div "[MEDICAL_DATA] Confirmed" at bounding box center [332, 56] width 378 height 19
type input "pruri"
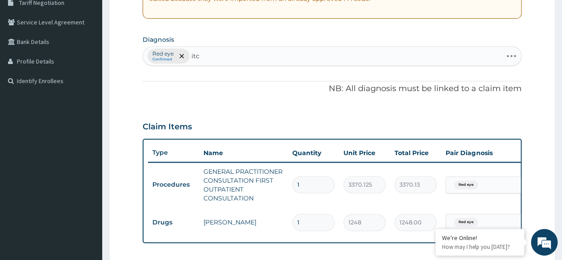
type input "itch"
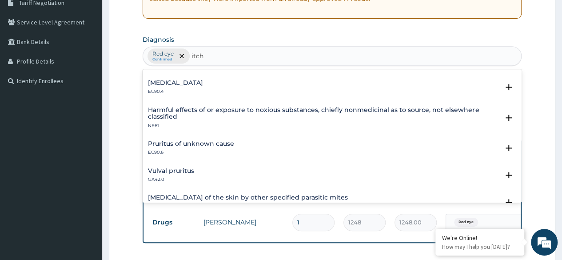
scroll to position [89, 0]
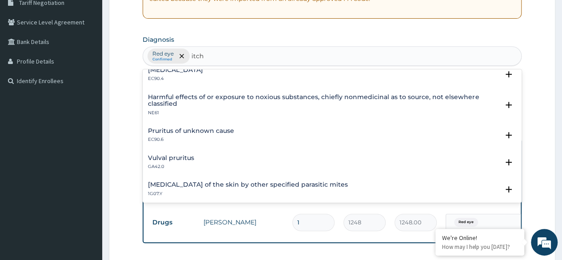
click at [210, 131] on h4 "Pruritus of unknown cause" at bounding box center [191, 131] width 86 height 7
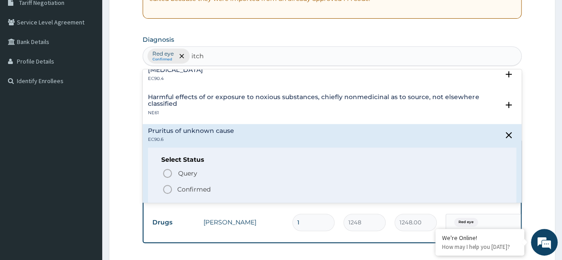
click at [194, 184] on span "Confirmed" at bounding box center [332, 189] width 341 height 11
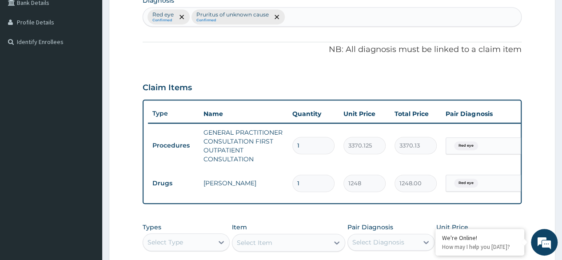
scroll to position [281, 0]
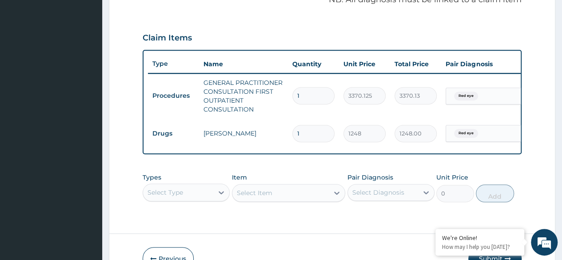
click at [490, 96] on div "Red eye" at bounding box center [482, 95] width 72 height 15
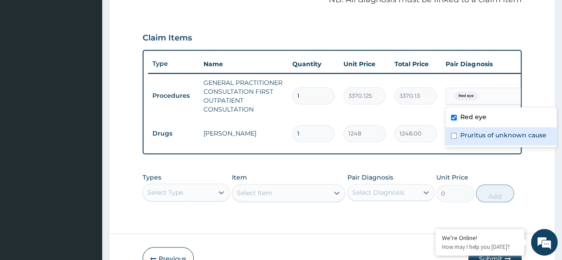
click at [484, 132] on label "Pruritus of unknown cause" at bounding box center [503, 135] width 86 height 9
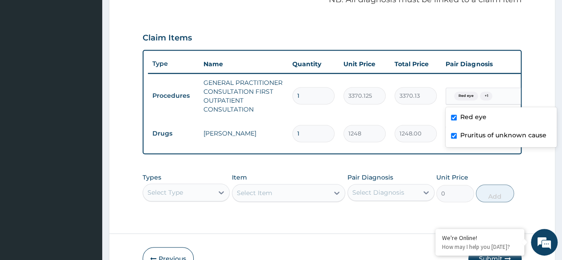
click at [484, 138] on label "Pruritus of unknown cause" at bounding box center [503, 135] width 86 height 9
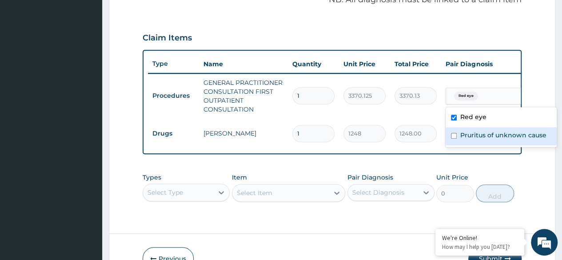
click at [484, 138] on label "Pruritus of unknown cause" at bounding box center [503, 135] width 86 height 9
checkbox input "true"
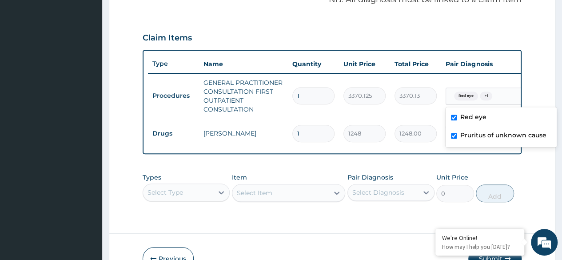
click at [552, 99] on form "Step 2 of 2 PA Code / Prescription Code Enter Code(Secondary Care Only) Encount…" at bounding box center [332, 24] width 447 height 517
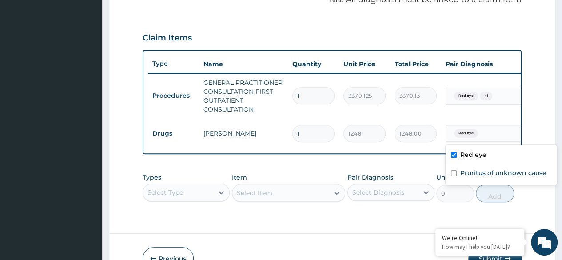
click at [500, 131] on div "Red eye" at bounding box center [482, 133] width 72 height 15
click at [484, 167] on div "Pruritus of unknown cause" at bounding box center [501, 174] width 111 height 18
checkbox input "true"
click at [550, 109] on form "Step 2 of 2 PA Code / Prescription Code Enter Code(Secondary Care Only) Encount…" at bounding box center [332, 24] width 447 height 517
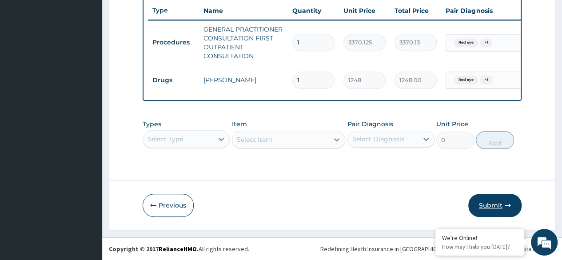
click at [492, 209] on button "Submit" at bounding box center [494, 205] width 53 height 23
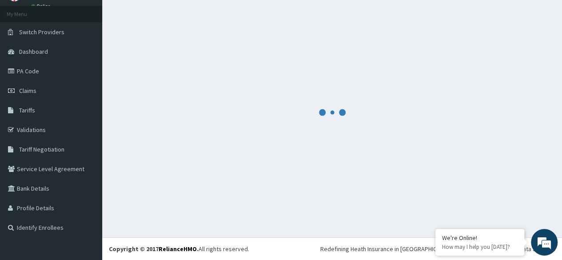
scroll to position [45, 0]
